Goal: Find specific page/section: Find specific page/section

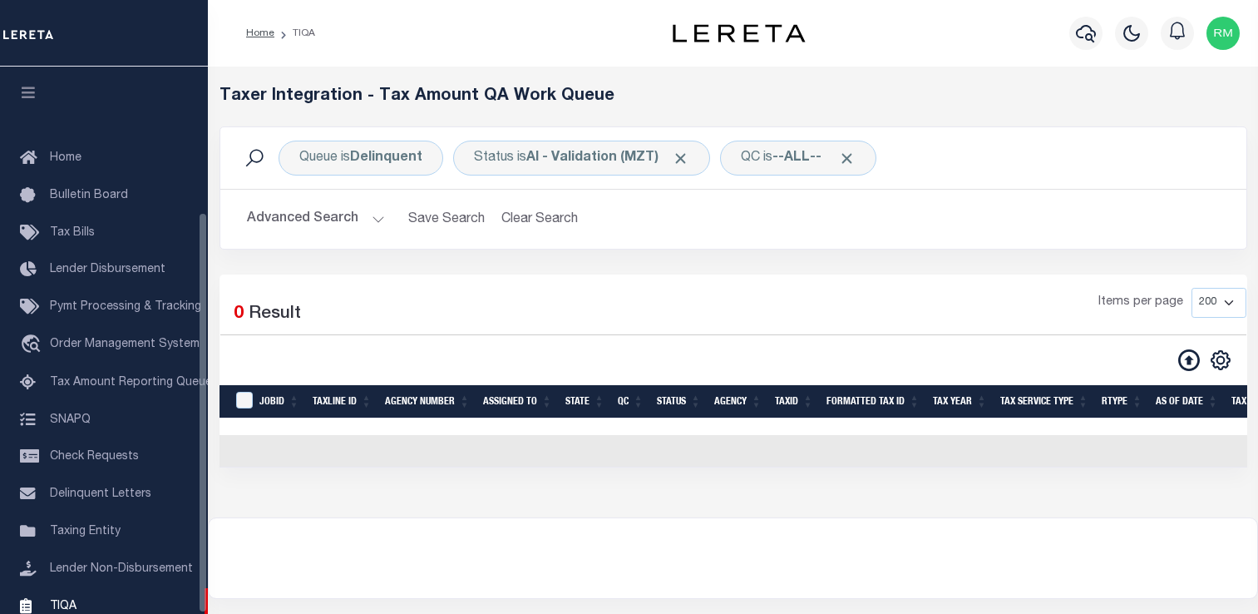
select select "200"
drag, startPoint x: 0, startPoint y: 0, endPoint x: 69, endPoint y: 417, distance: 423.1
click at [69, 599] on span "TIQA" at bounding box center [63, 605] width 27 height 12
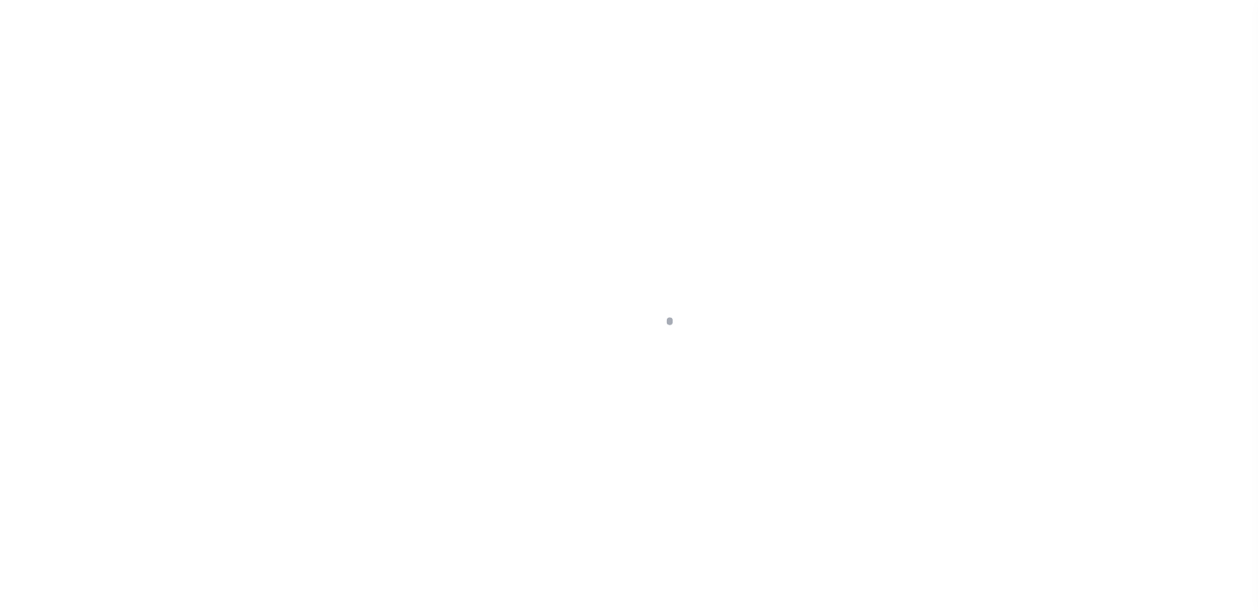
scroll to position [199, 0]
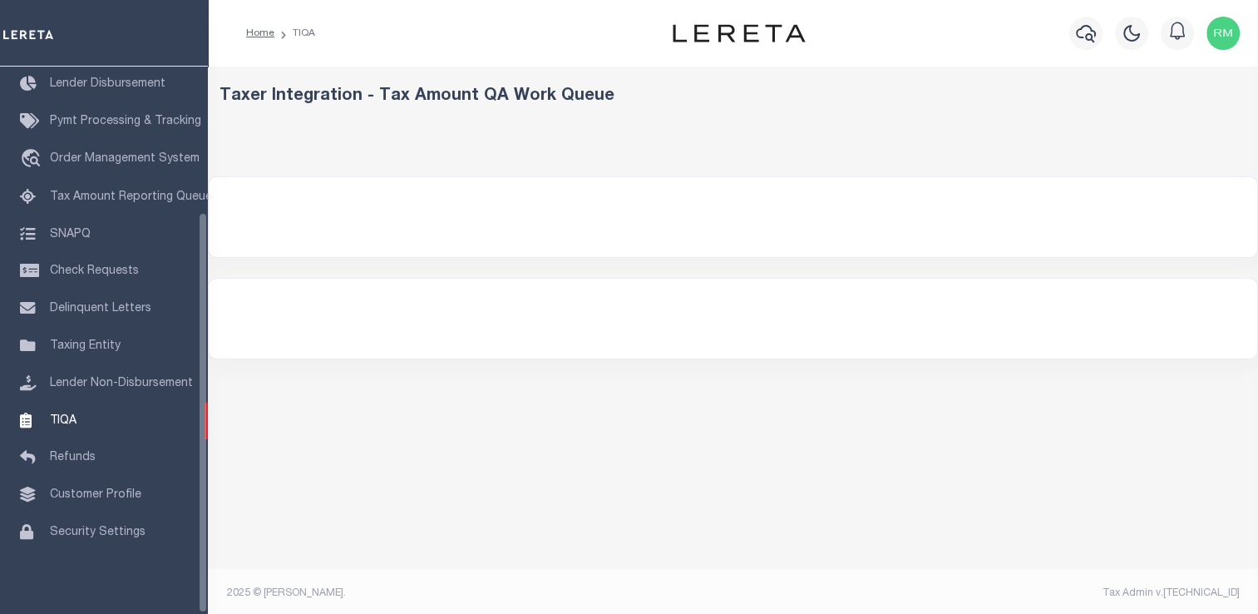
select select "200"
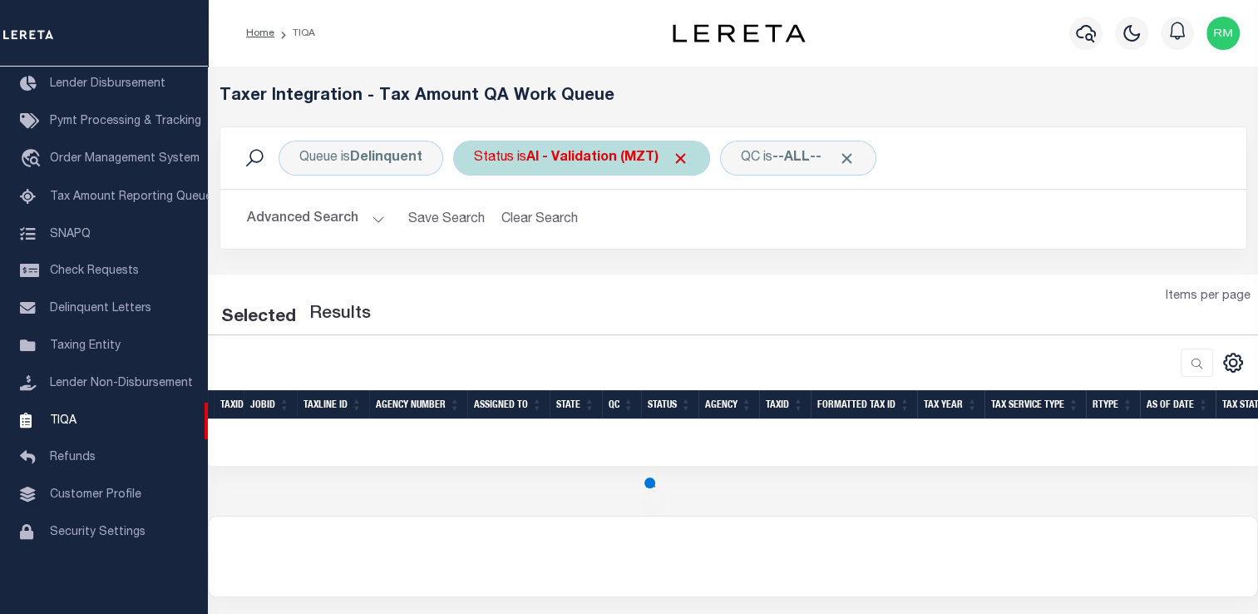
select select "200"
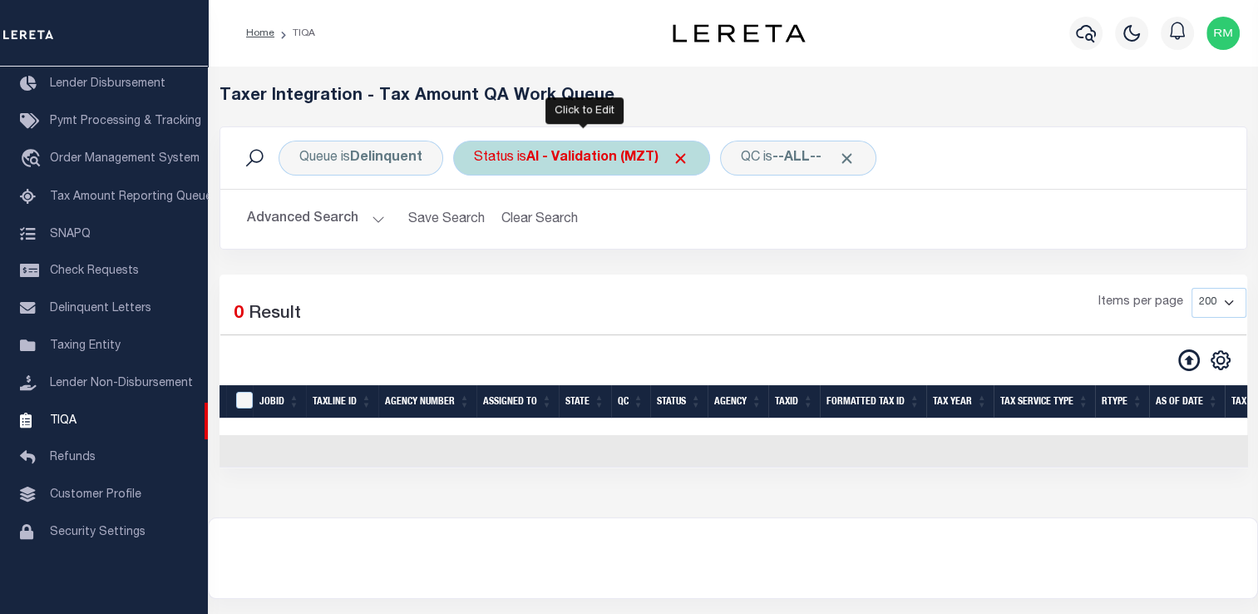
click at [497, 155] on div "Status is AI - Validation (MZT)" at bounding box center [581, 158] width 257 height 35
select select "MZT"
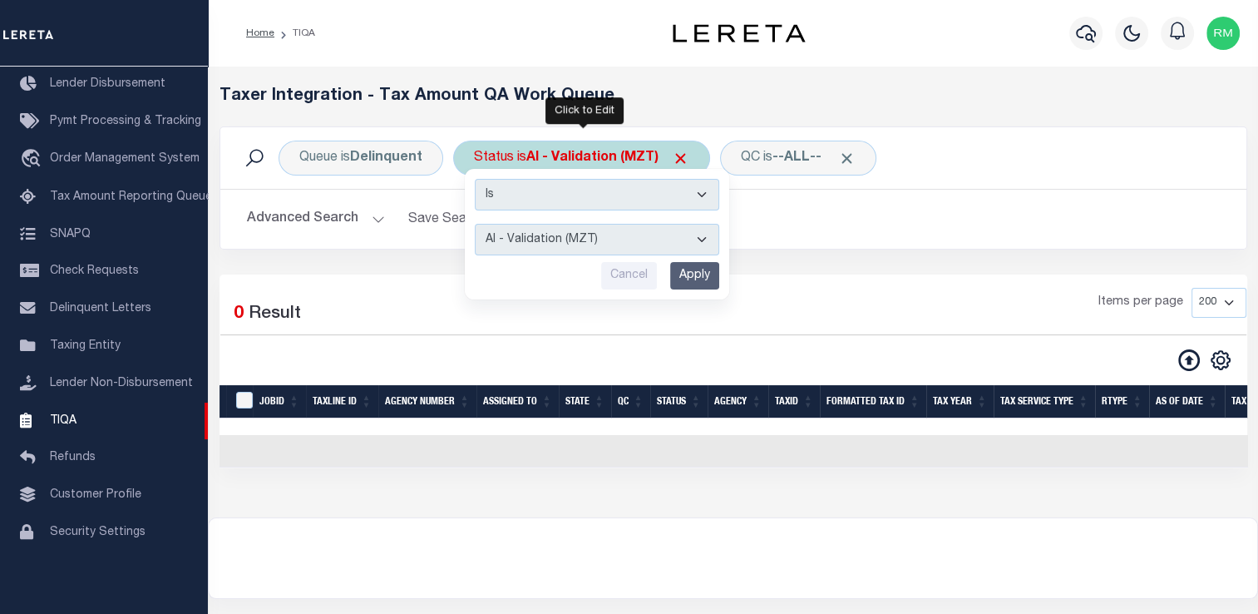
click at [508, 236] on select "AI - Bot Exception (ERR) AI - Bot Running (PLA) AI - Failed QA (FQA) AI - Prep …" at bounding box center [597, 240] width 244 height 32
click at [475, 224] on select "AI - Bot Exception (ERR) AI - Bot Running (PLA) AI - Failed QA (FQA) AI - Prep …" at bounding box center [597, 240] width 244 height 32
click at [678, 278] on input "Apply" at bounding box center [694, 275] width 49 height 27
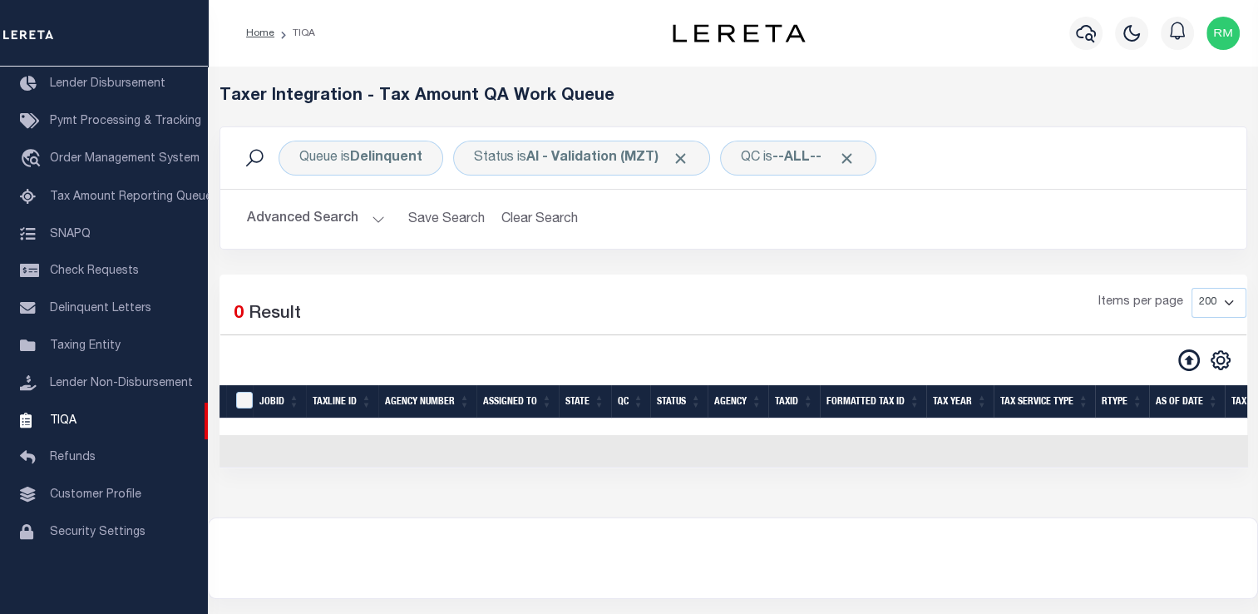
click at [286, 220] on button "Advanced Search" at bounding box center [316, 219] width 138 height 32
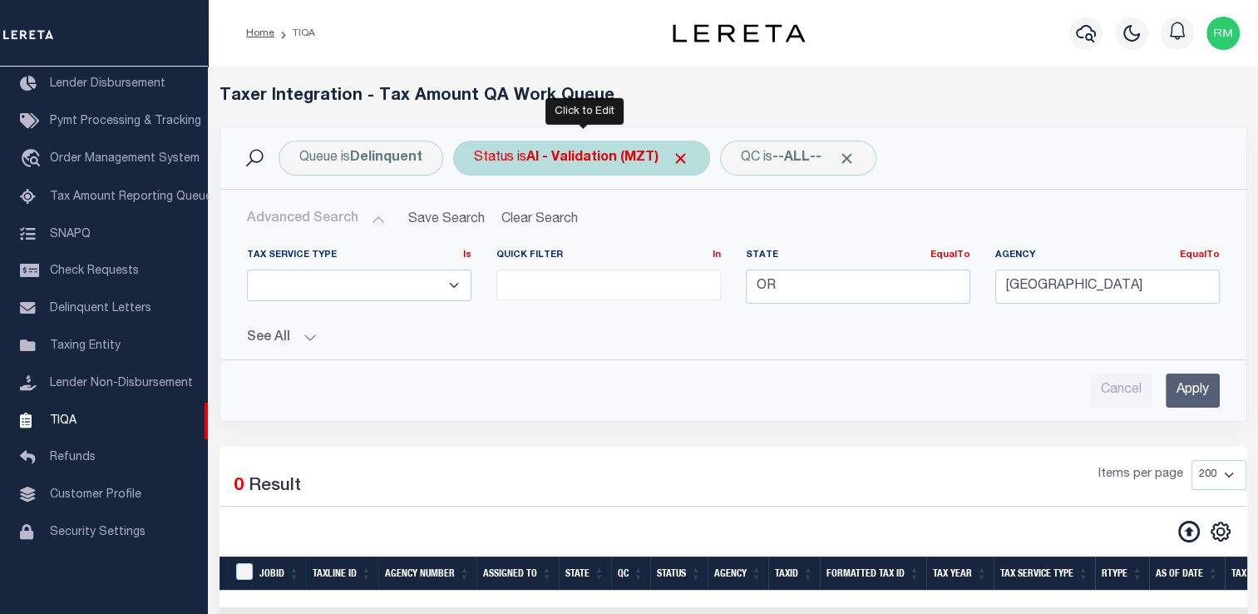
click at [609, 160] on b "AI - Validation (MZT)" at bounding box center [607, 157] width 163 height 13
select select "MZT"
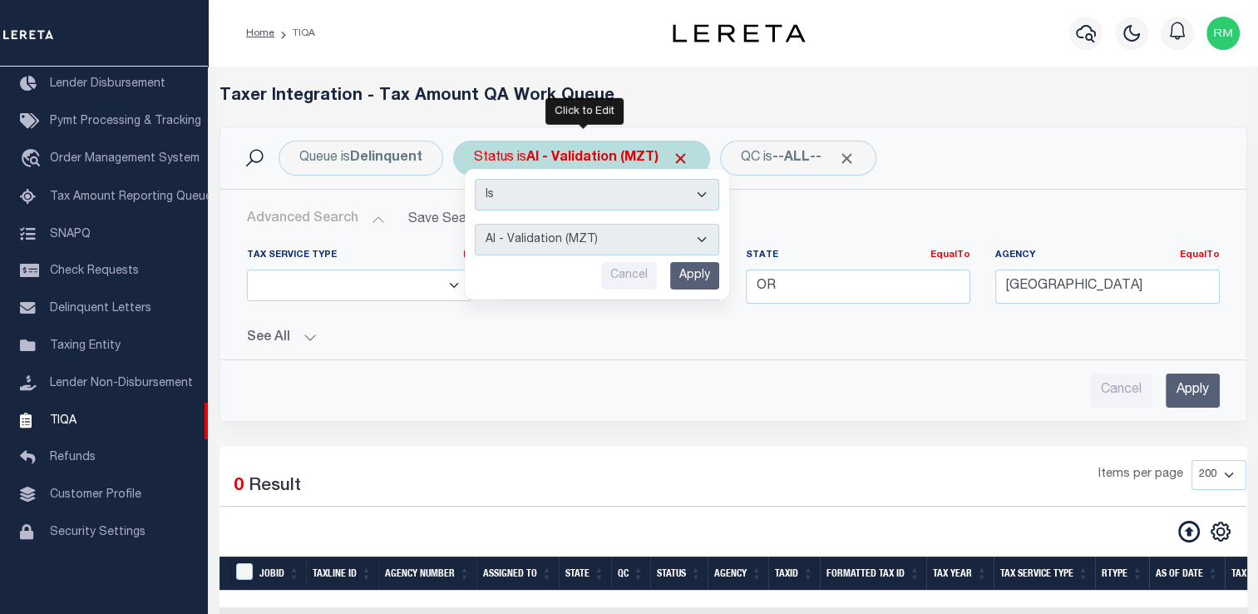
click at [579, 238] on select "AI - Bot Exception (ERR) AI - Bot Running (PLA) AI - Failed QA (FQA) AI - Prep …" at bounding box center [597, 240] width 244 height 32
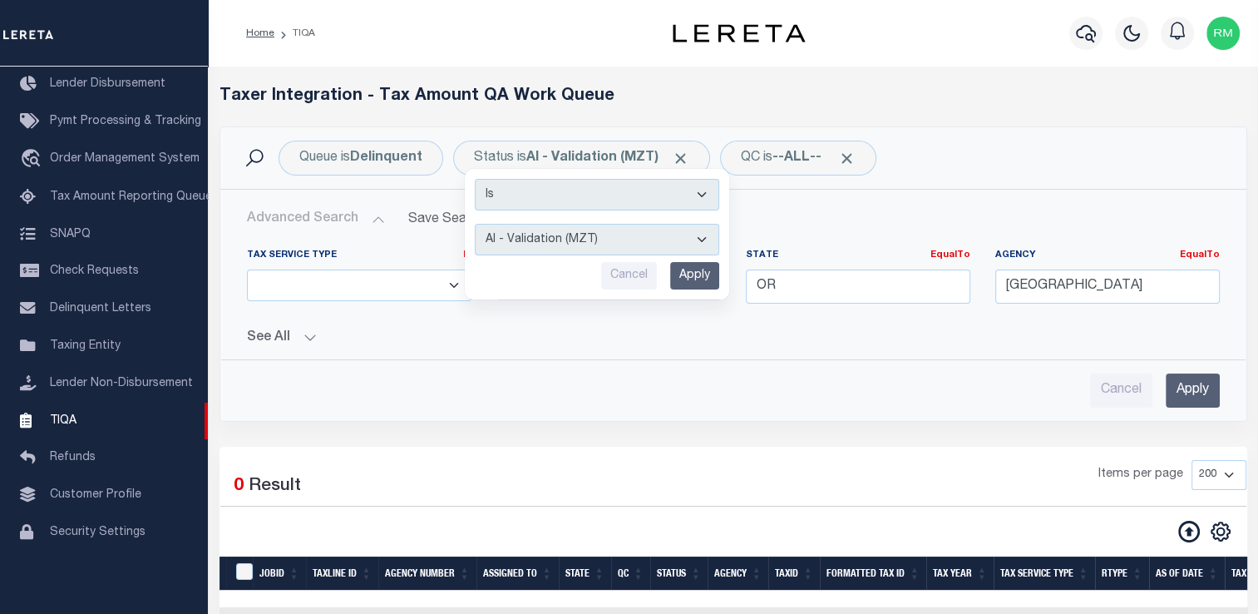
click at [886, 498] on div "Items per page 10 25 50 100 200 500 1000 2000" at bounding box center [864, 481] width 763 height 43
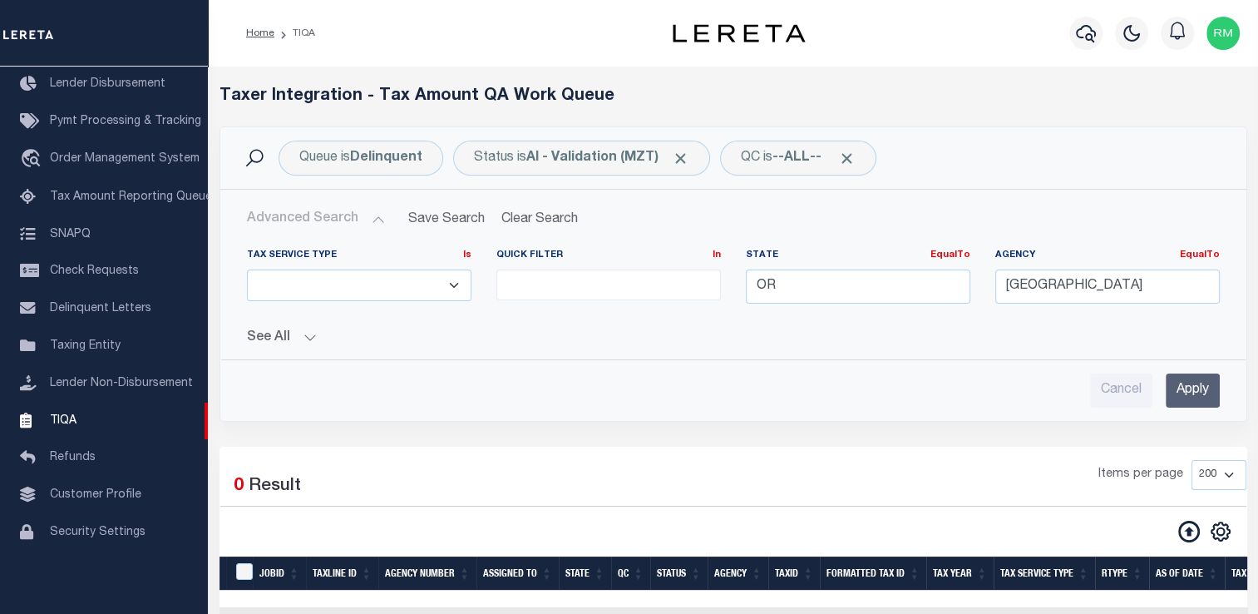
click at [1190, 382] on input "Apply" at bounding box center [1193, 390] width 54 height 34
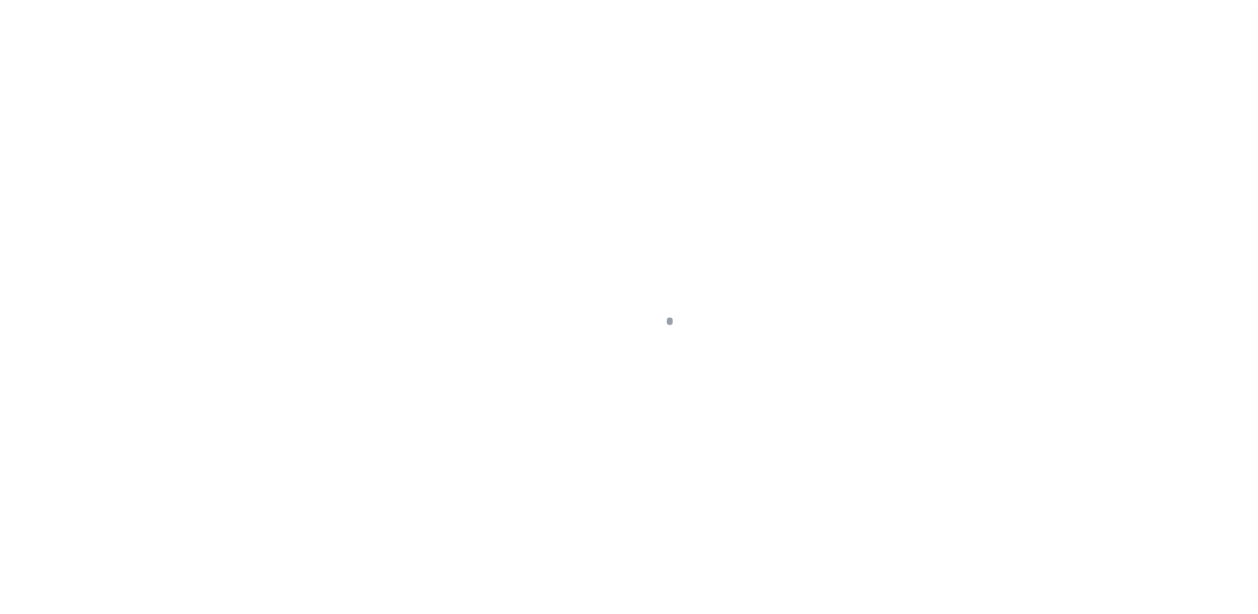
scroll to position [199, 0]
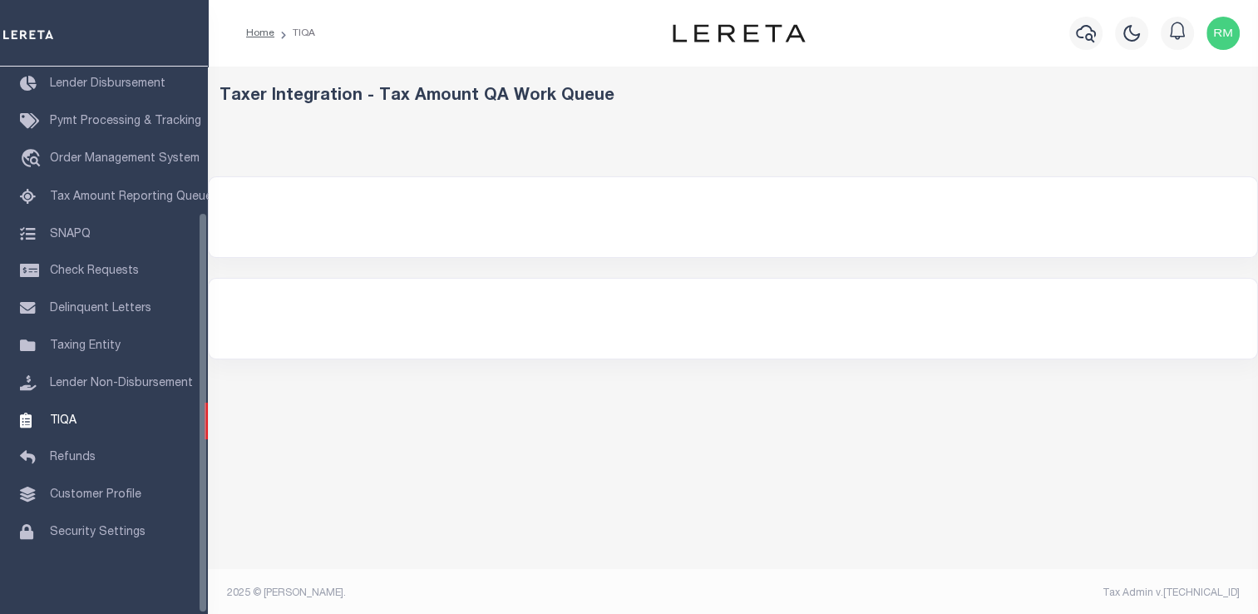
select select
select select "200"
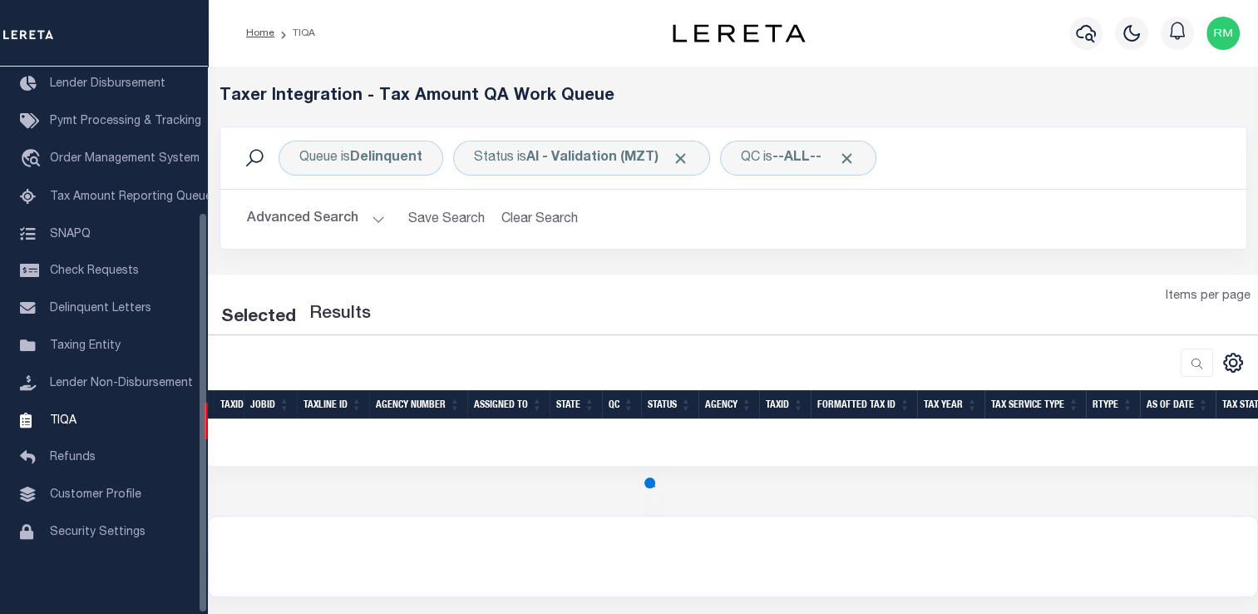
select select "200"
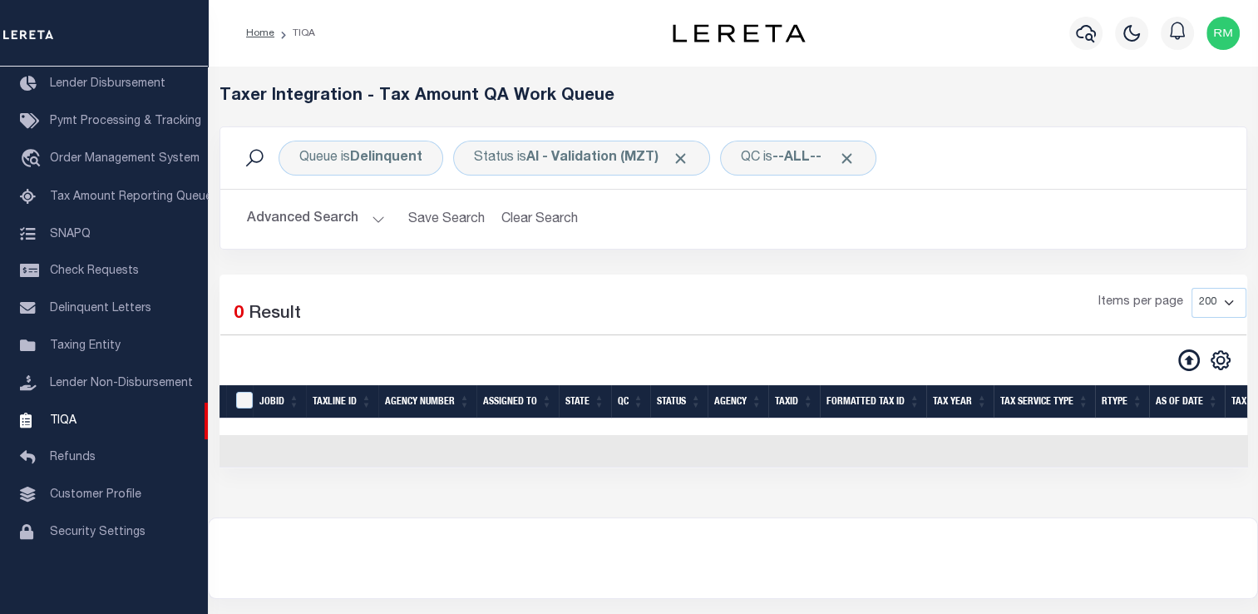
click at [304, 211] on button "Advanced Search" at bounding box center [316, 219] width 138 height 32
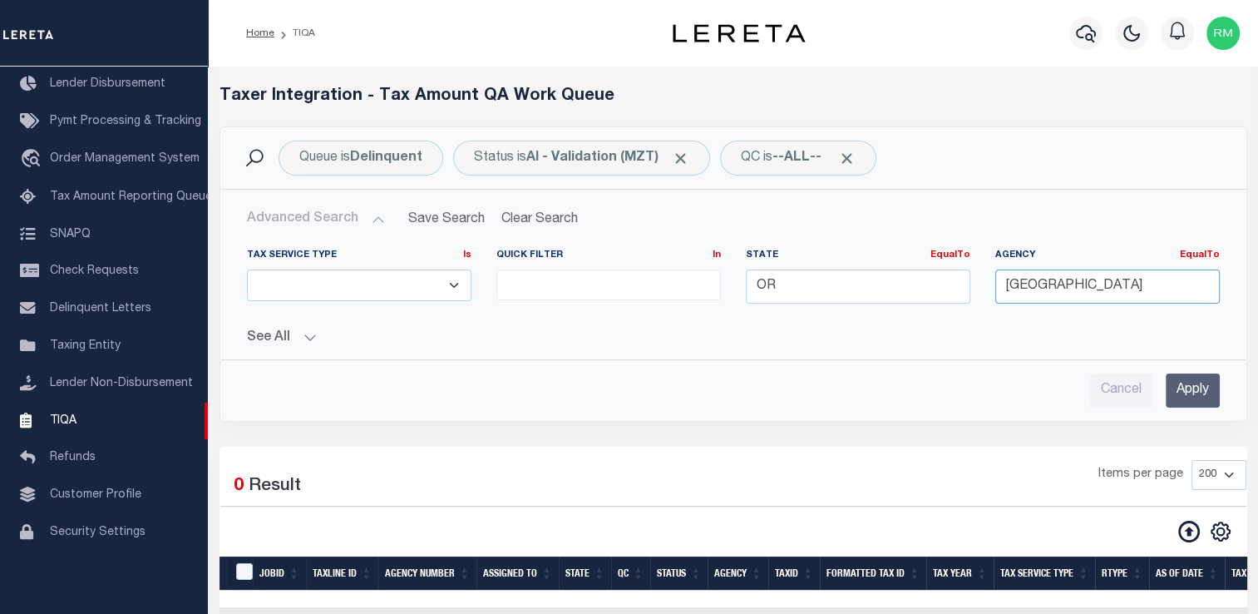
drag, startPoint x: 1122, startPoint y: 281, endPoint x: 940, endPoint y: 275, distance: 182.2
click at [940, 275] on div "Tax Service Type Is Is Contains ESCROW NonESCROW Quick Filter In In View Only L…" at bounding box center [733, 283] width 998 height 68
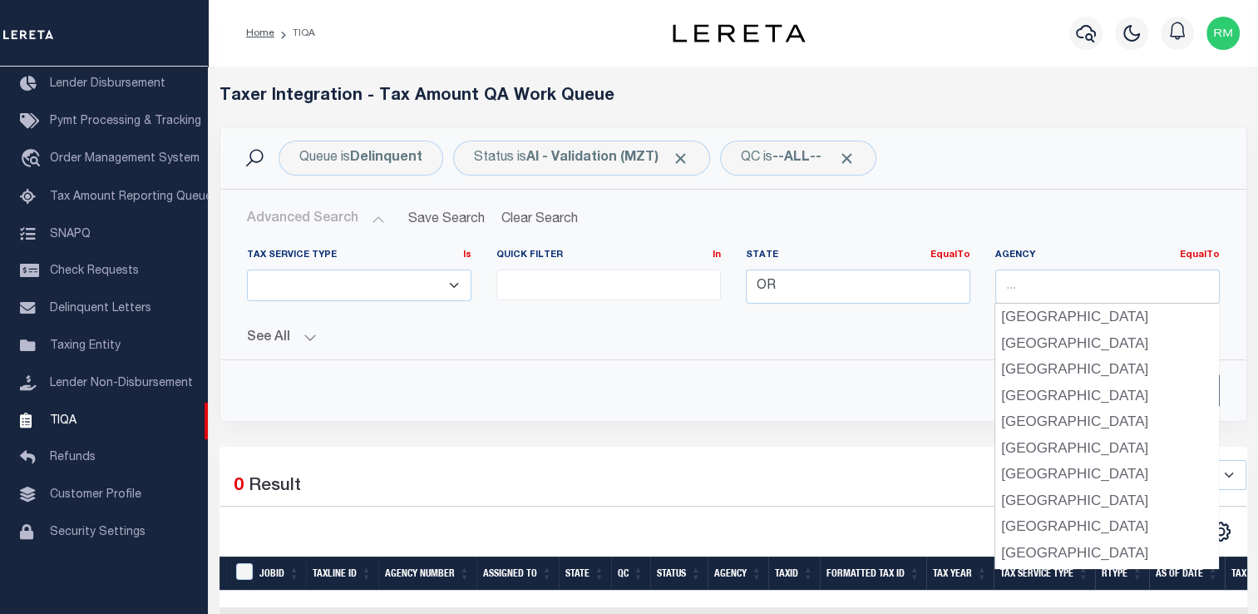
click at [1239, 392] on div "Advanced Search Save Search Clear Search TIQATaxLineSearchTable_dynamictable___…" at bounding box center [733, 305] width 1024 height 205
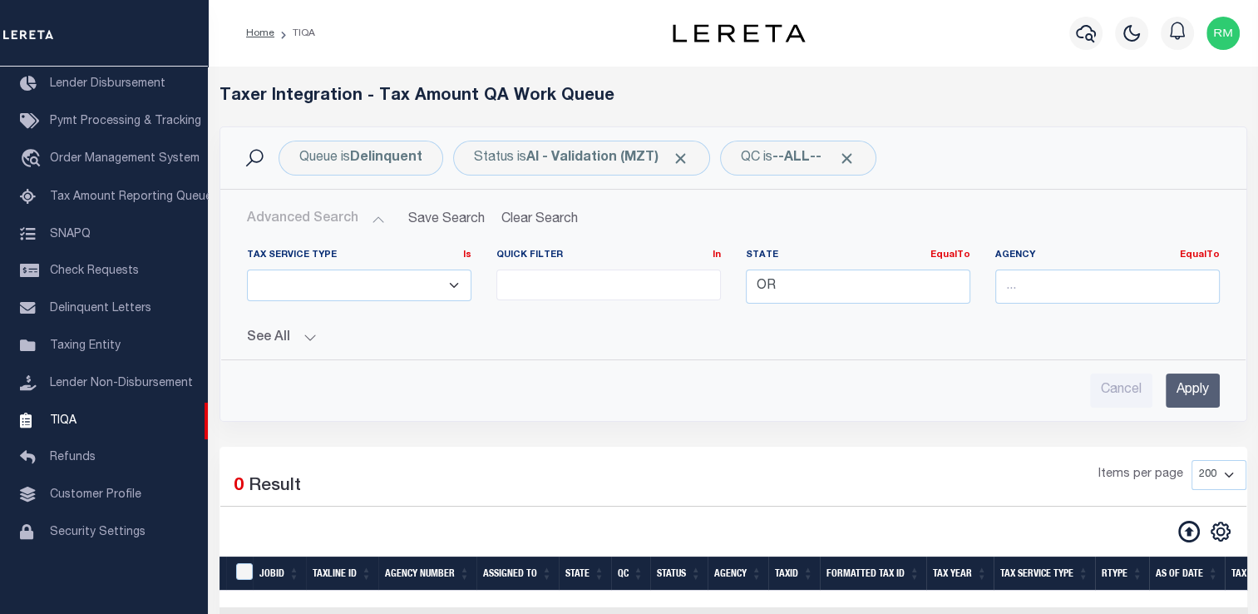
click at [1192, 397] on input "Apply" at bounding box center [1193, 390] width 54 height 34
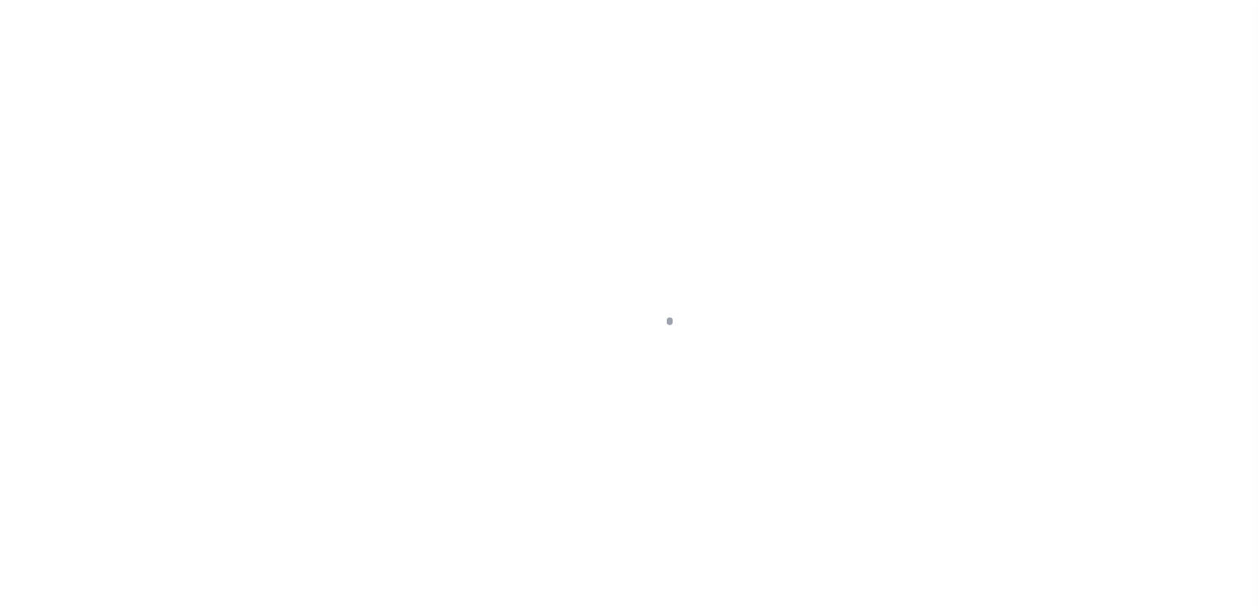
scroll to position [199, 0]
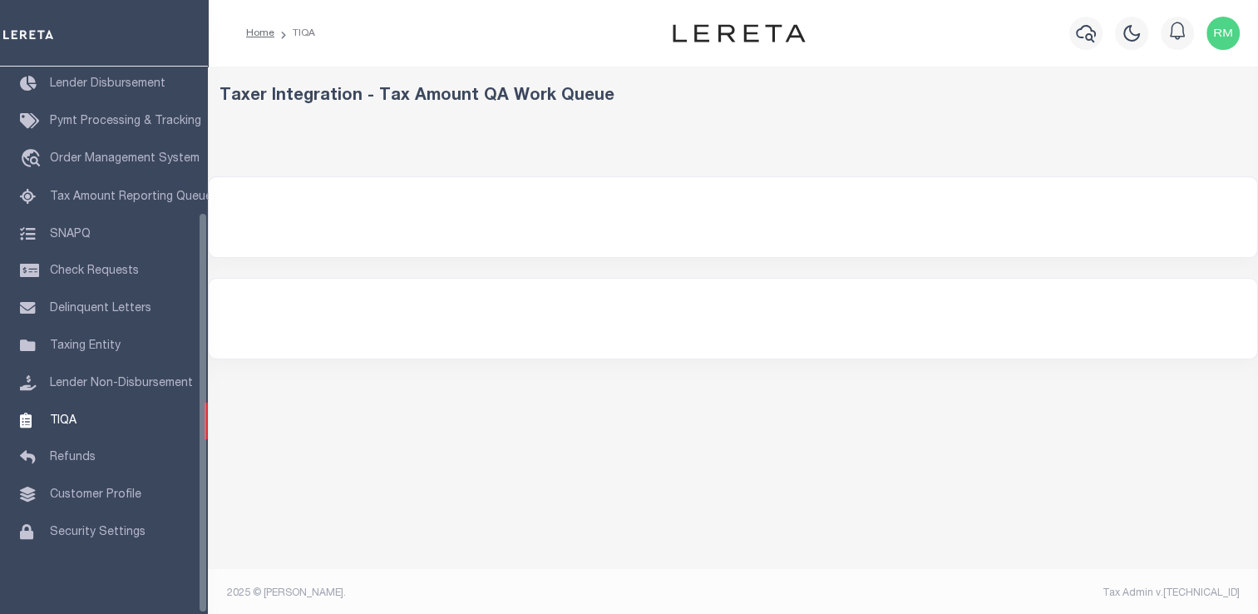
select select
select select "200"
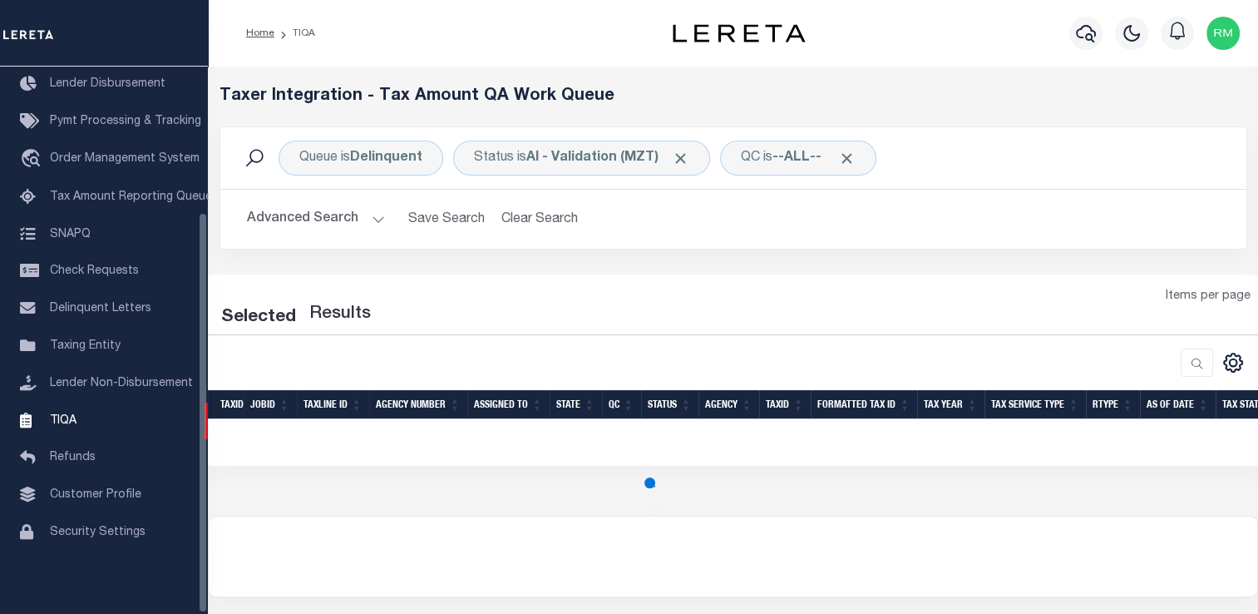
select select "200"
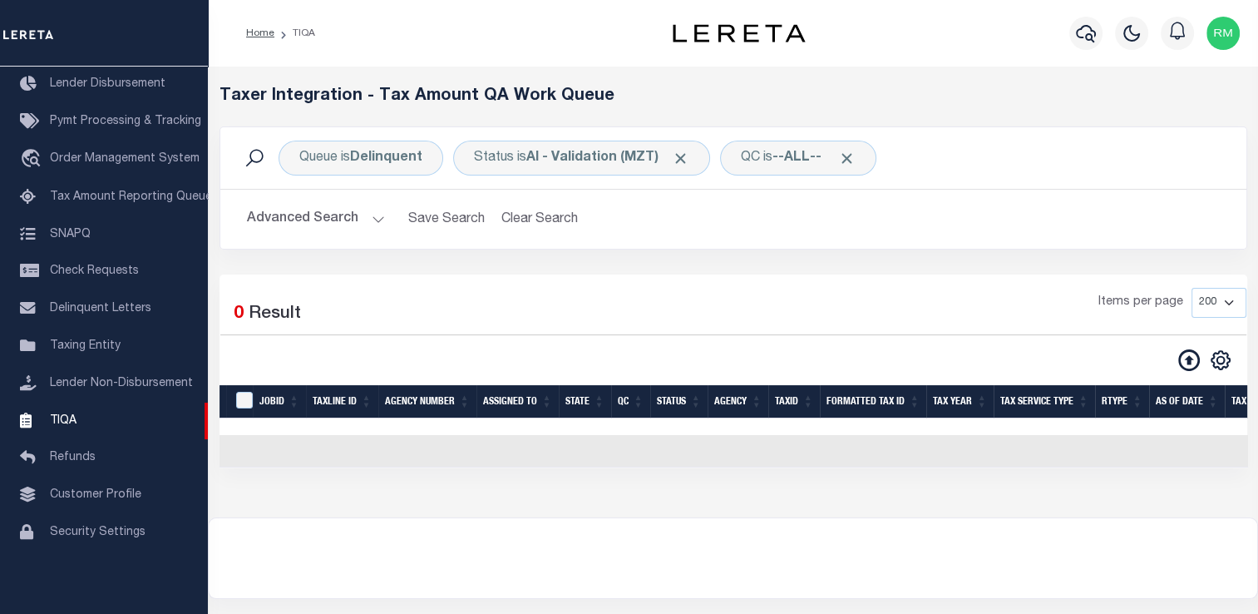
click at [338, 220] on button "Advanced Search" at bounding box center [316, 219] width 138 height 32
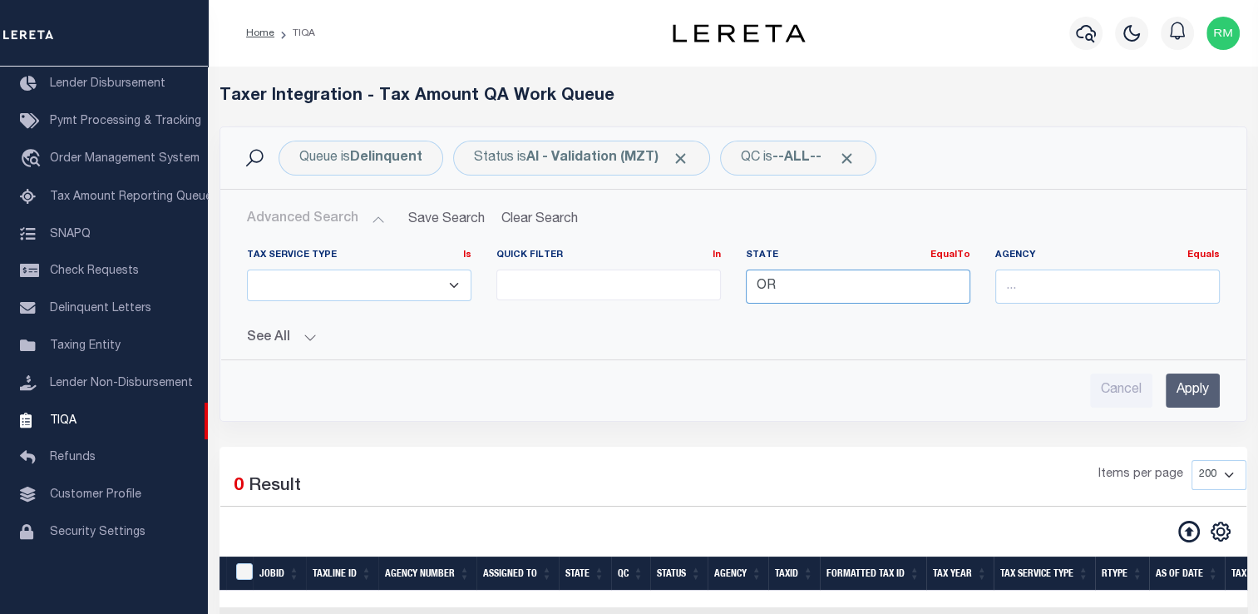
drag, startPoint x: 812, startPoint y: 289, endPoint x: 688, endPoint y: 280, distance: 123.3
click at [688, 280] on div "Tax Service Type Is Is Contains ESCROW NonESCROW Quick Filter In In View Only L…" at bounding box center [733, 283] width 998 height 68
click at [1171, 383] on input "Apply" at bounding box center [1193, 390] width 54 height 34
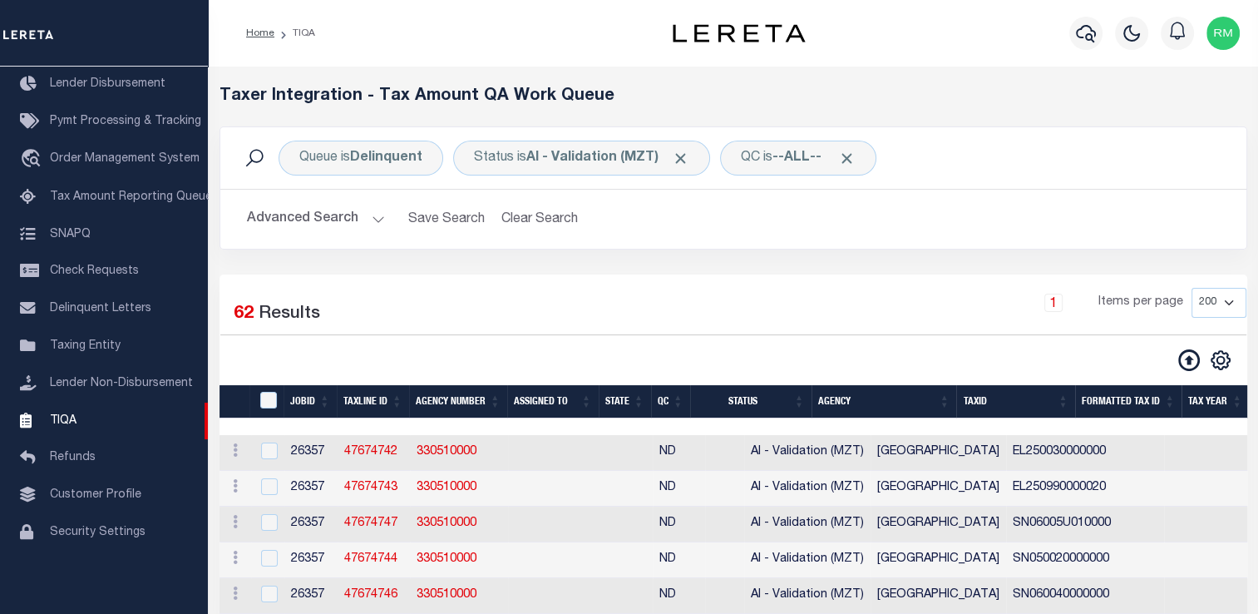
click at [636, 399] on th "State" at bounding box center [625, 402] width 52 height 34
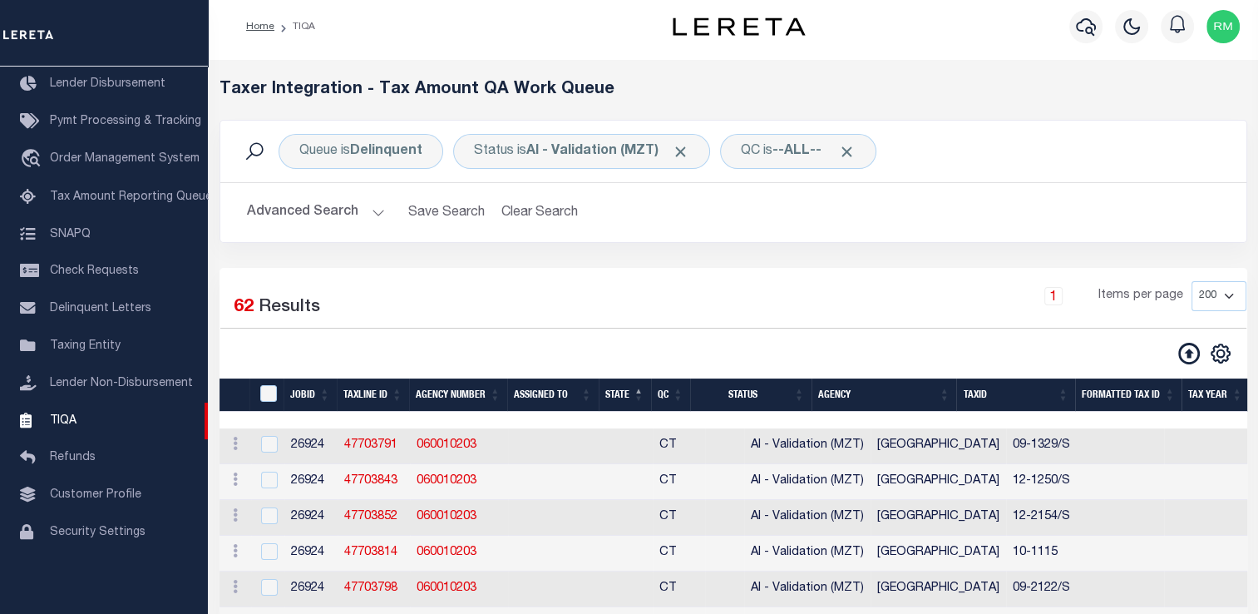
scroll to position [0, 0]
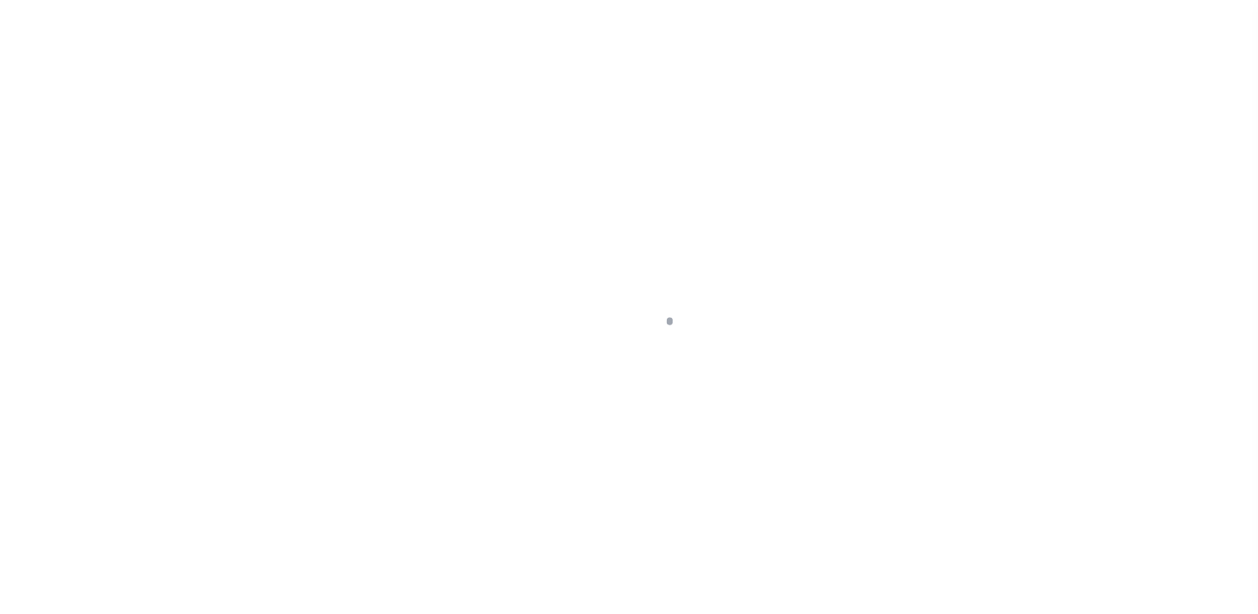
scroll to position [199, 0]
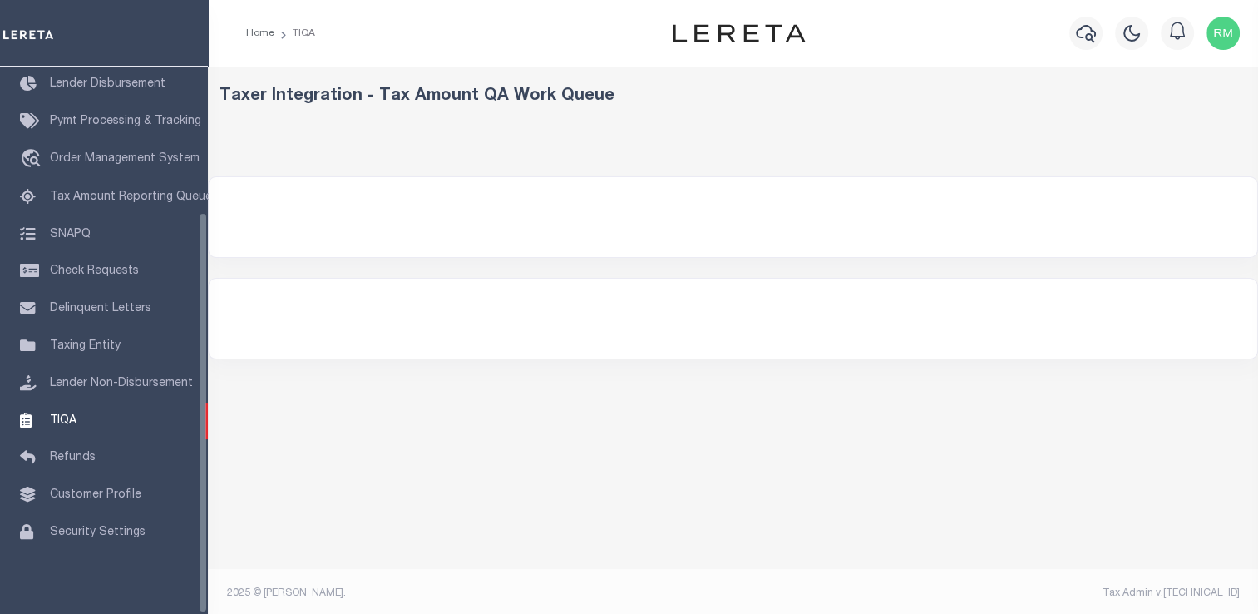
select select "200"
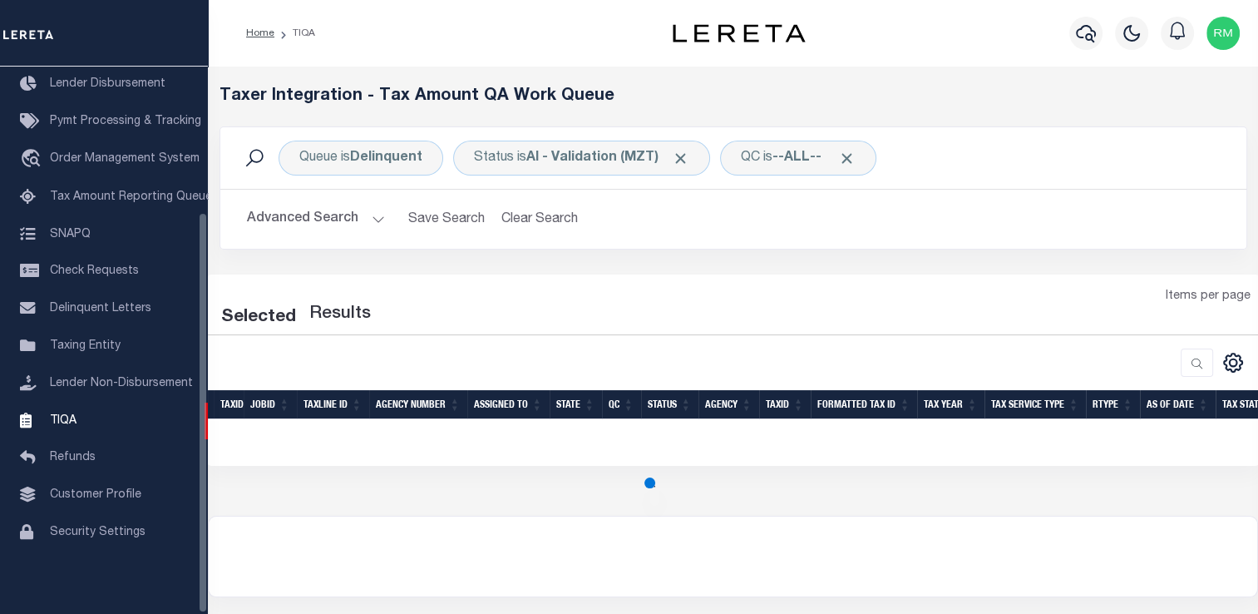
select select "200"
